Goal: Task Accomplishment & Management: Use online tool/utility

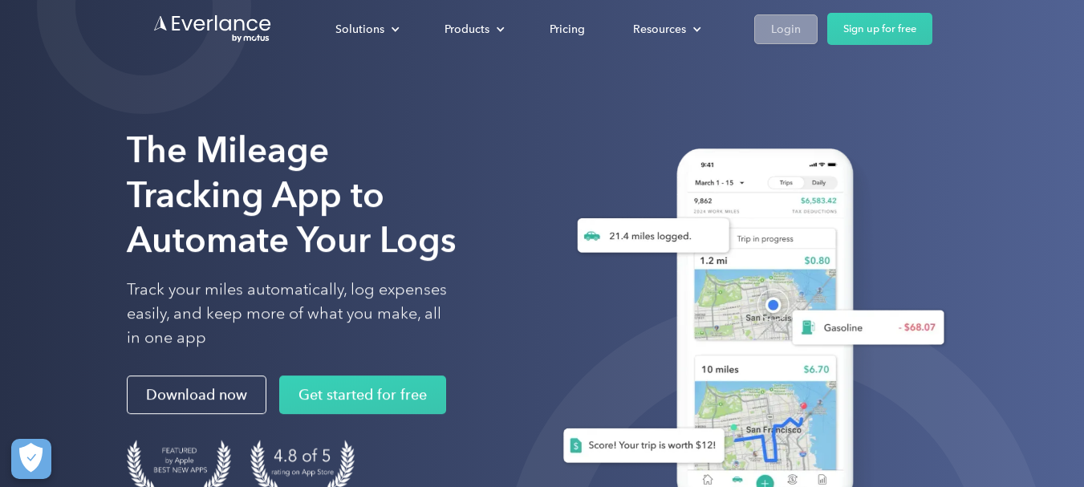
click at [784, 37] on div "Login" at bounding box center [786, 29] width 30 height 20
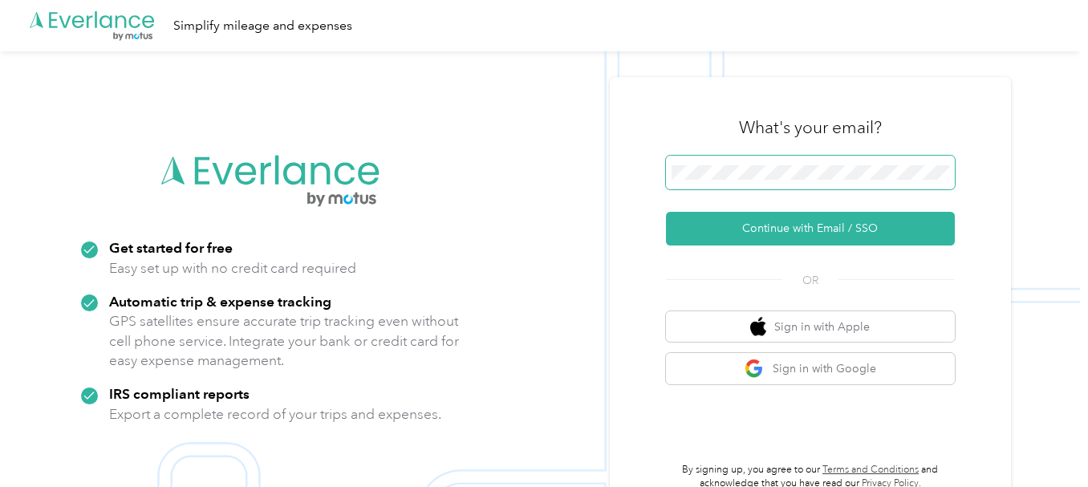
click at [713, 161] on span at bounding box center [810, 173] width 289 height 34
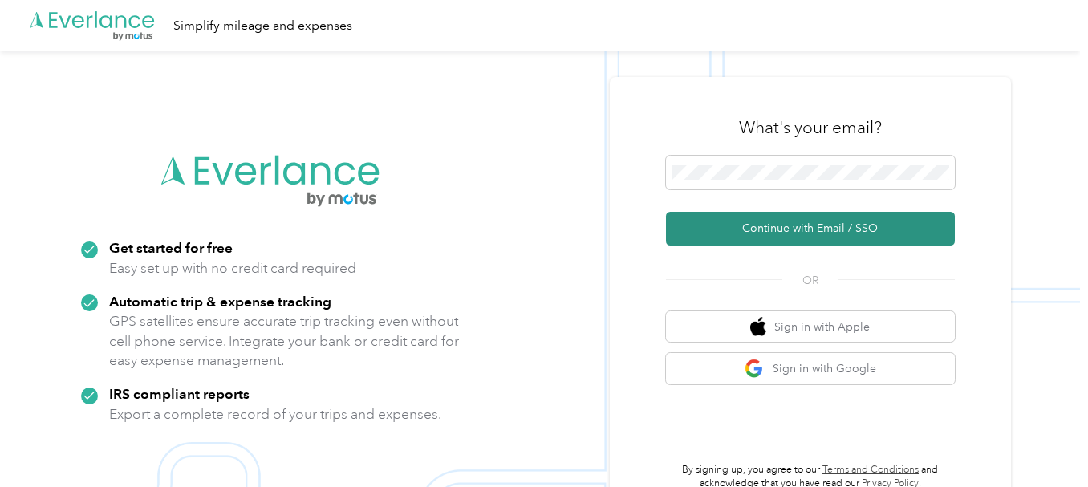
click at [830, 223] on button "Continue with Email / SSO" at bounding box center [810, 229] width 289 height 34
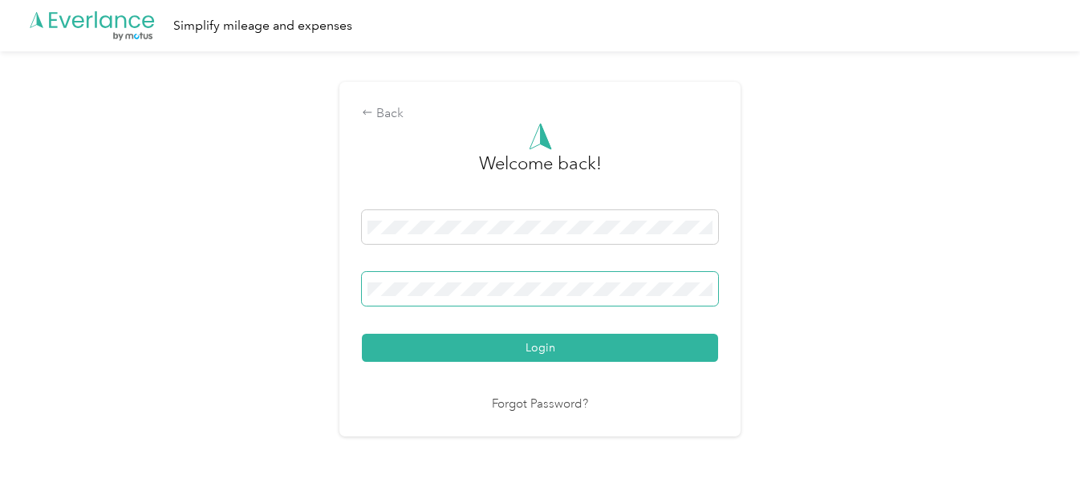
click at [467, 302] on span at bounding box center [540, 289] width 356 height 34
click at [362, 334] on button "Login" at bounding box center [540, 348] width 356 height 28
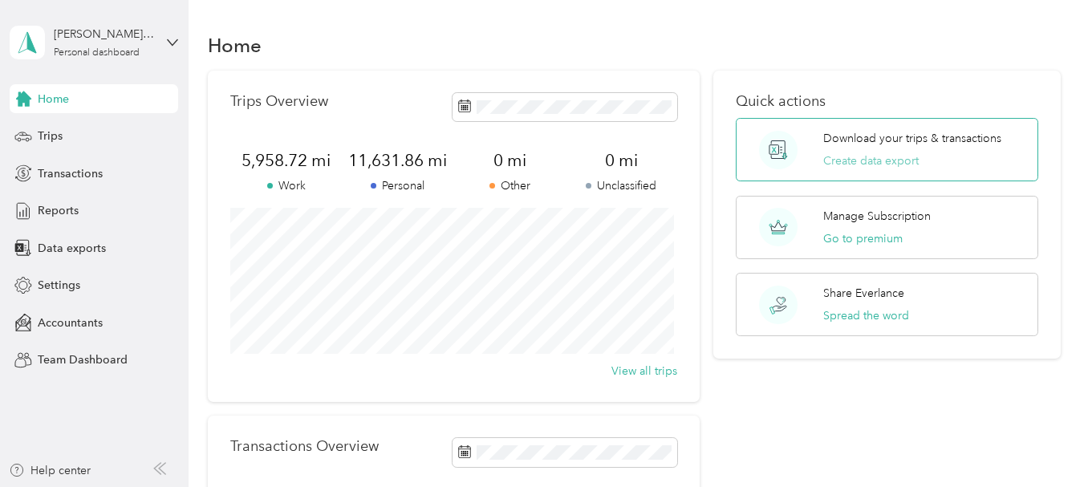
click at [854, 161] on button "Create data export" at bounding box center [870, 160] width 95 height 17
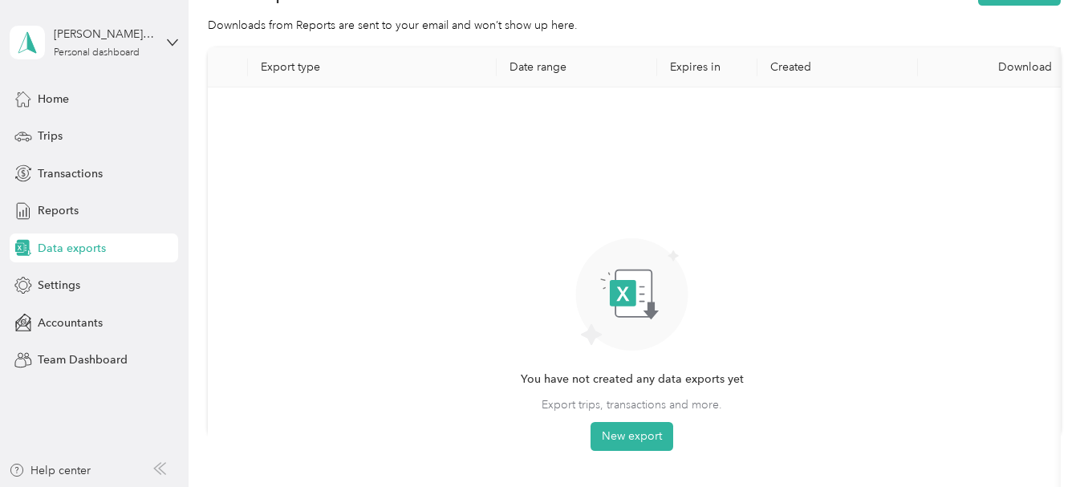
scroll to position [63, 0]
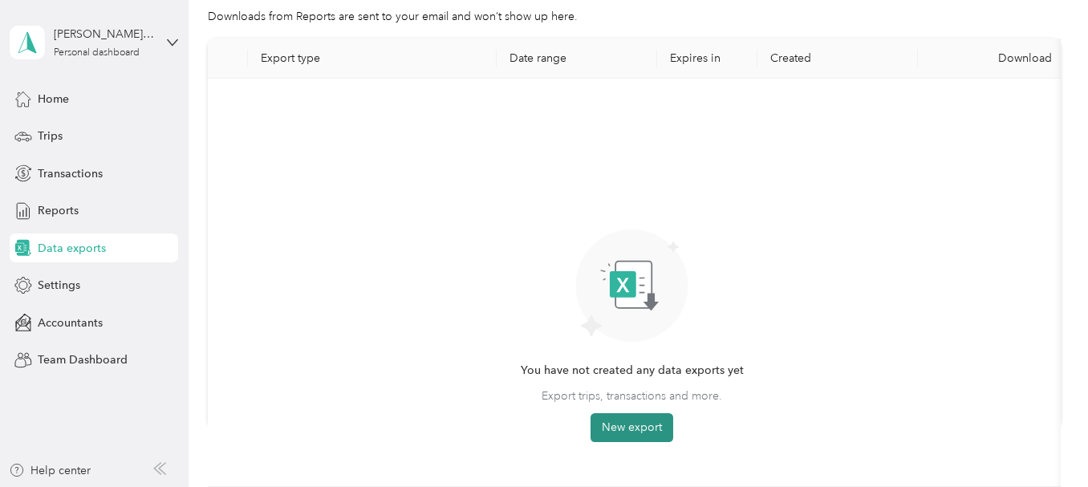
click at [644, 423] on button "New export" at bounding box center [631, 427] width 83 height 29
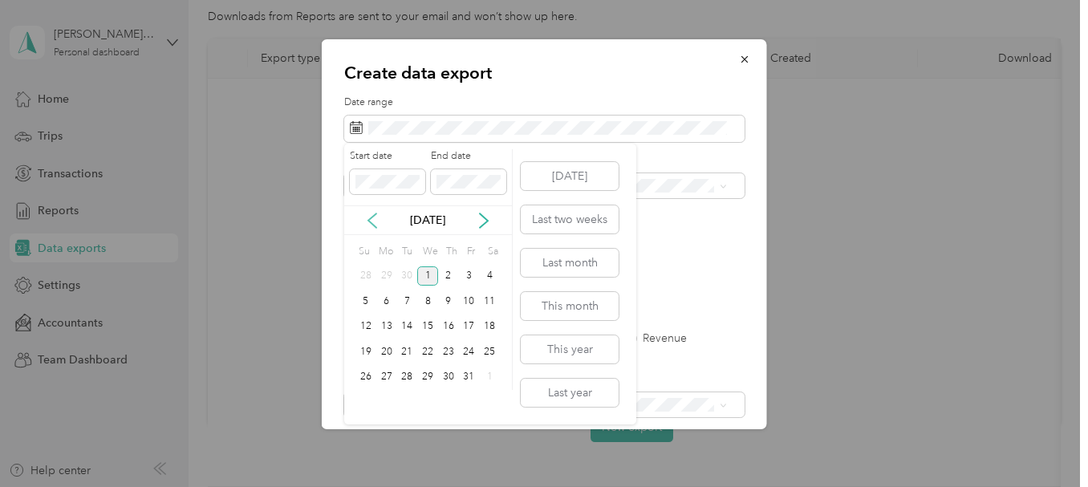
click at [367, 214] on icon at bounding box center [372, 221] width 16 height 16
click at [386, 272] on div "1" at bounding box center [386, 276] width 21 height 20
click at [404, 376] on div "30" at bounding box center [406, 377] width 21 height 20
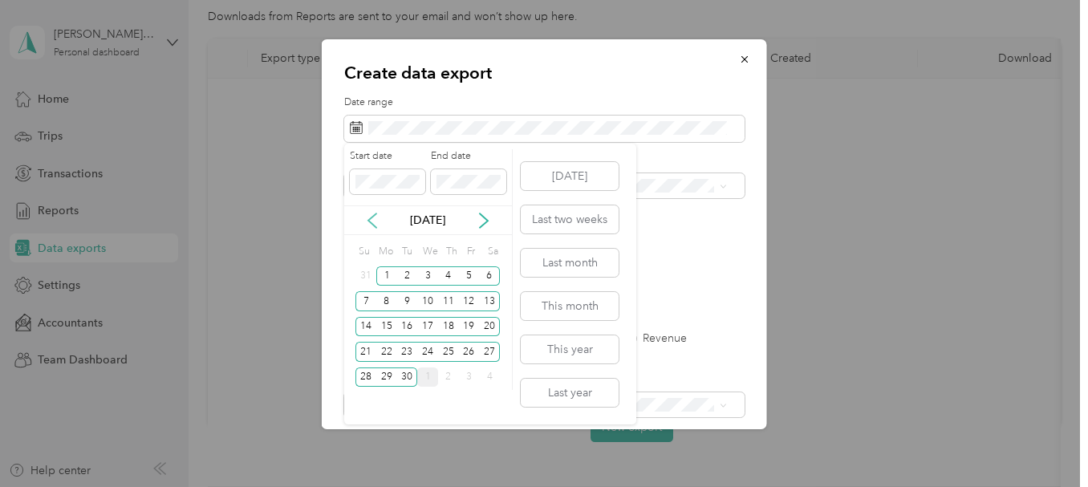
click at [371, 217] on icon at bounding box center [372, 220] width 8 height 14
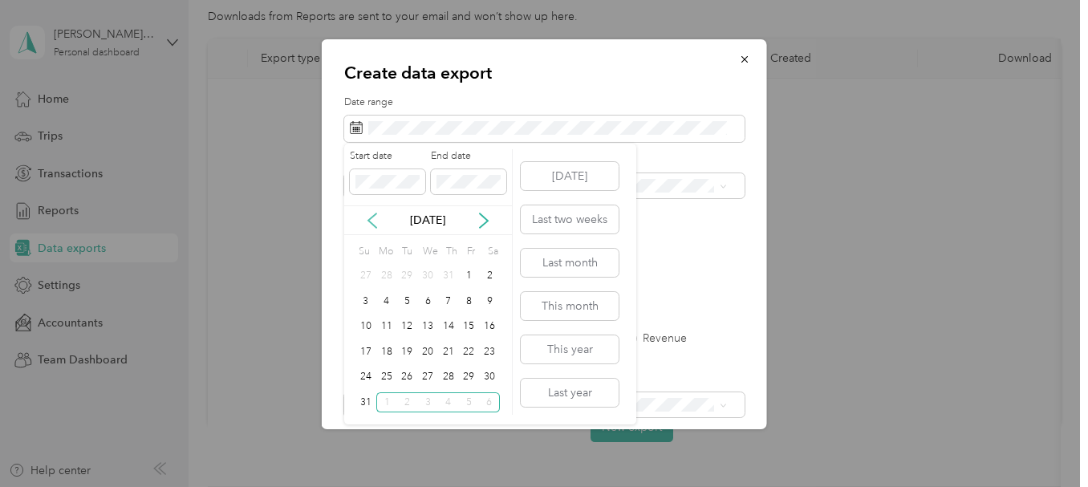
click at [371, 217] on icon at bounding box center [372, 220] width 8 height 14
click at [403, 274] on div "1" at bounding box center [406, 276] width 21 height 20
click at [488, 225] on icon at bounding box center [484, 221] width 16 height 16
click at [405, 378] on div "30" at bounding box center [406, 377] width 21 height 20
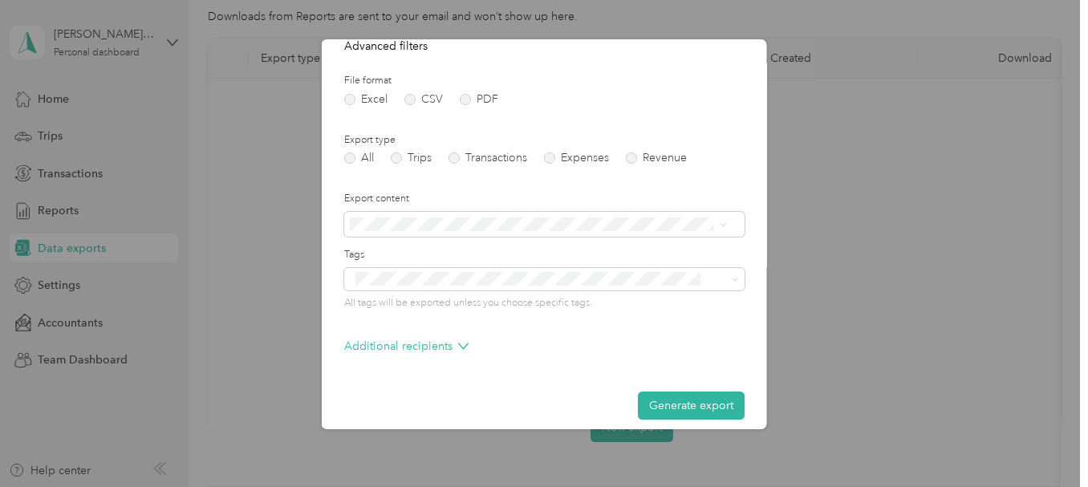
scroll to position [193, 0]
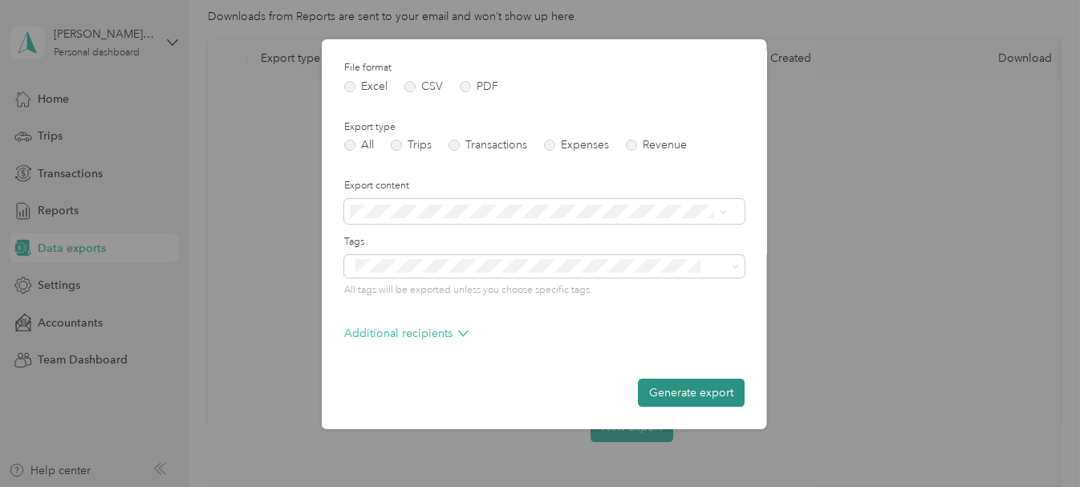
click at [684, 385] on button "Generate export" at bounding box center [691, 393] width 107 height 28
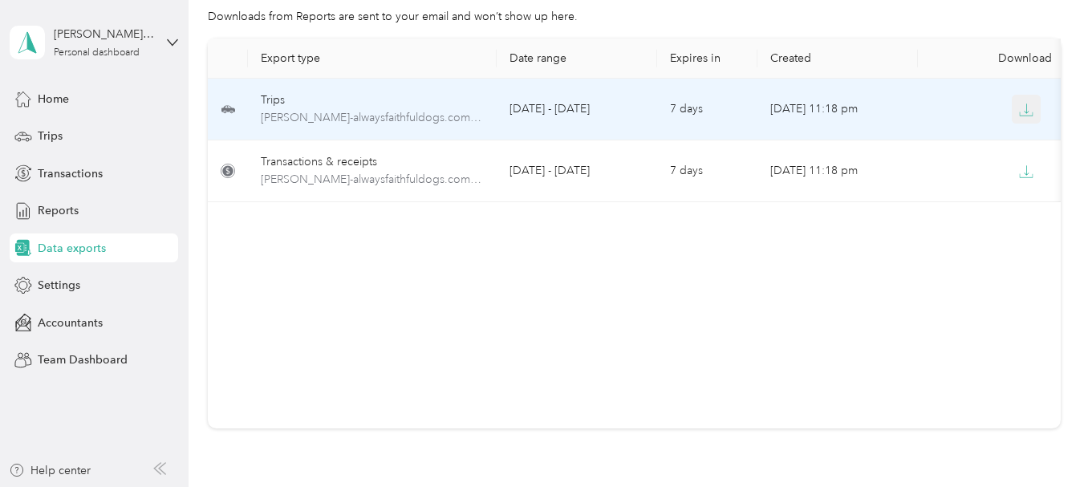
click at [1024, 120] on button "button" at bounding box center [1026, 109] width 29 height 29
